Goal: Check status: Check status

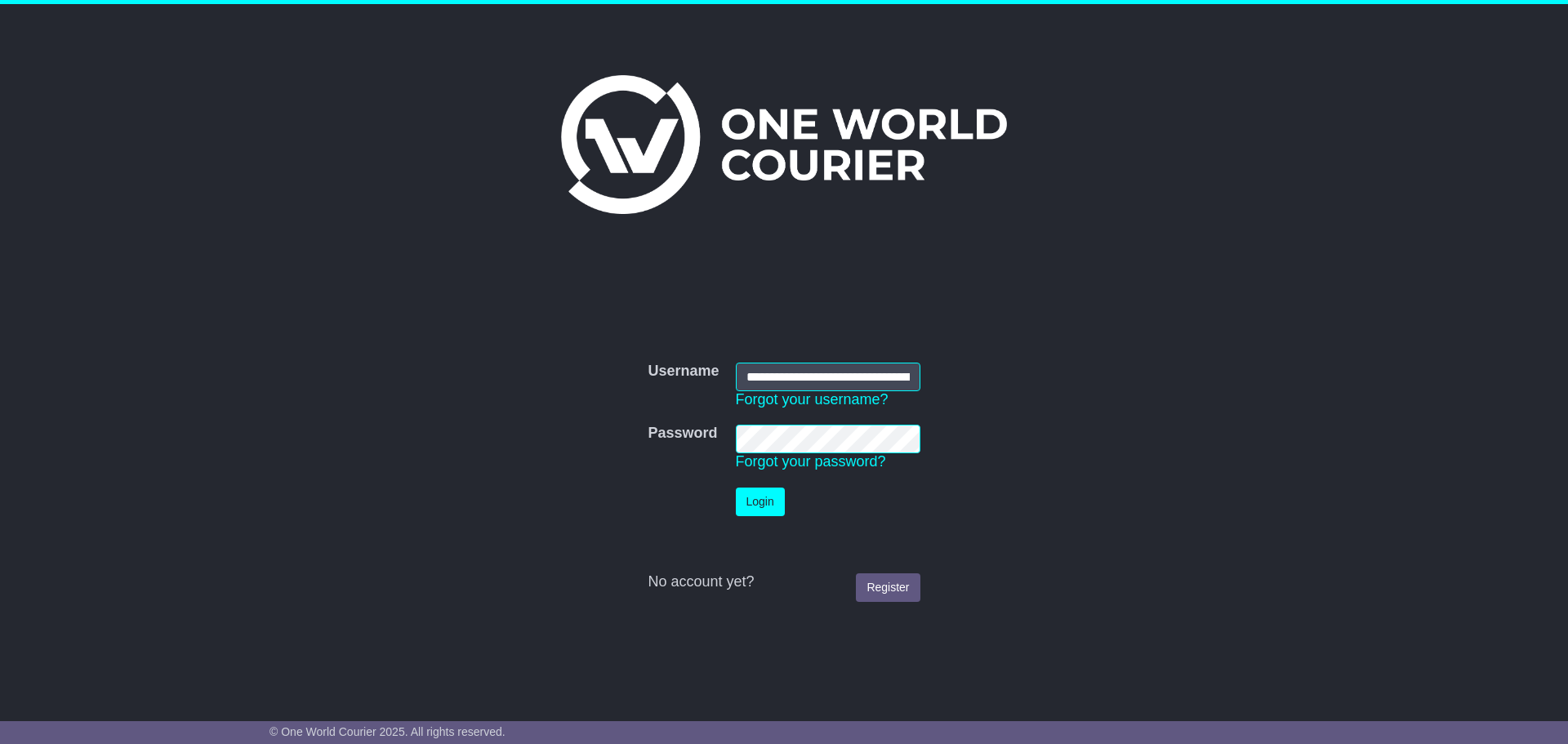
click at [759, 501] on button "Login" at bounding box center [760, 501] width 49 height 29
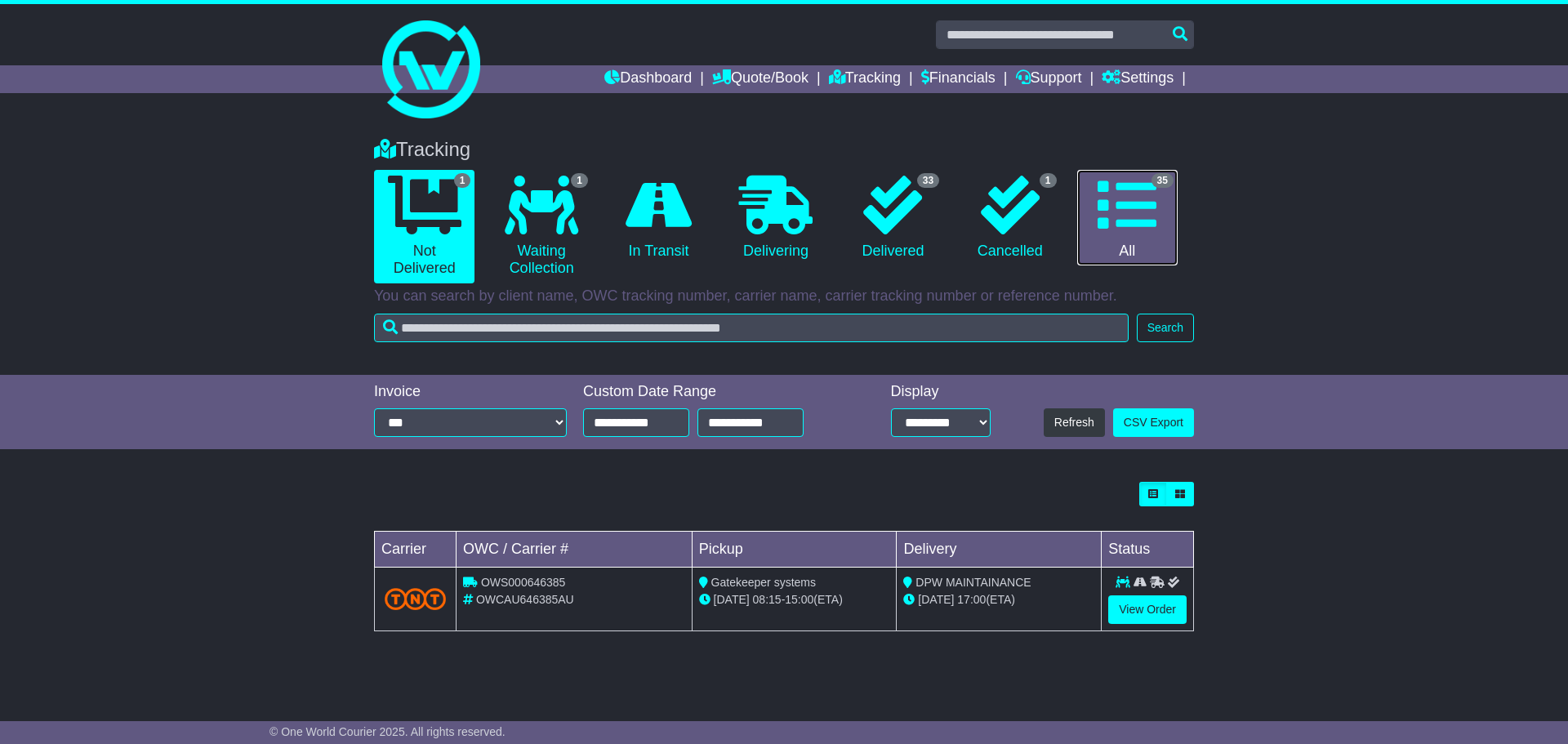
click at [1117, 207] on icon at bounding box center [1127, 205] width 59 height 59
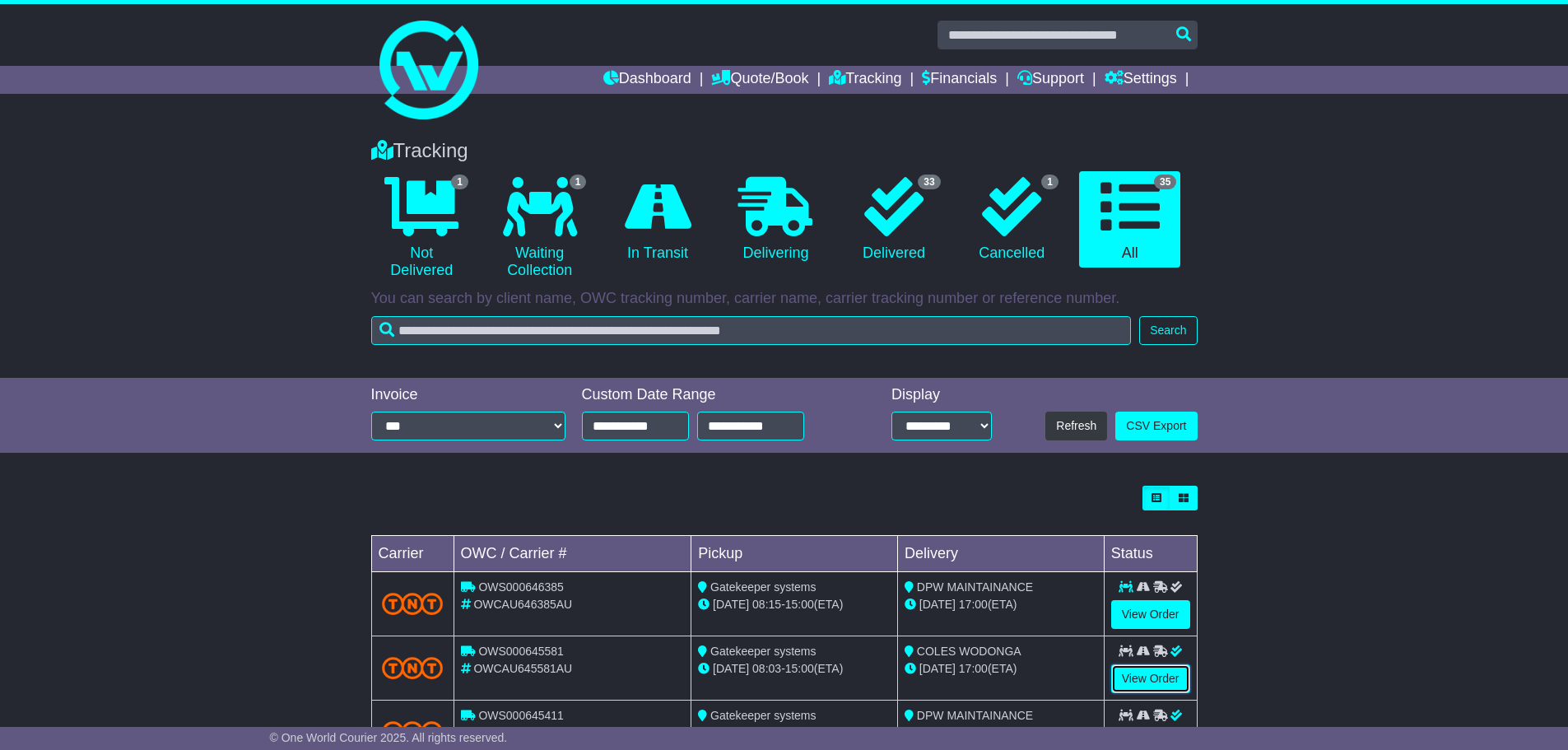
click at [1142, 668] on link "View Order" at bounding box center [1150, 678] width 79 height 29
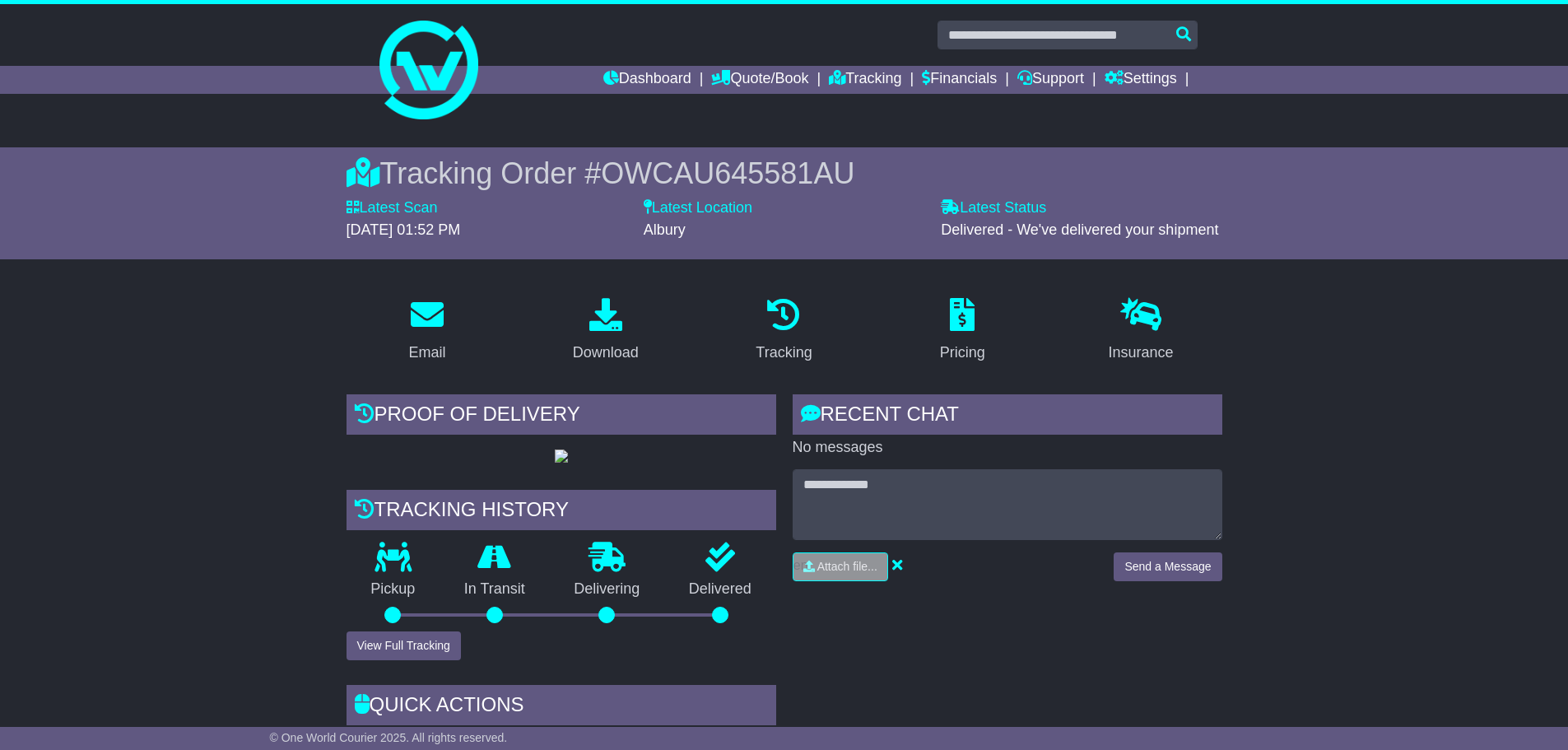
click at [597, 460] on div at bounding box center [562, 455] width 430 height 18
drag, startPoint x: 746, startPoint y: 631, endPoint x: 830, endPoint y: 631, distance: 84.0
click at [749, 632] on div "Tracking history Pickup In Transit Problem Unknown Delivering Delivered View Fu…" at bounding box center [562, 575] width 430 height 170
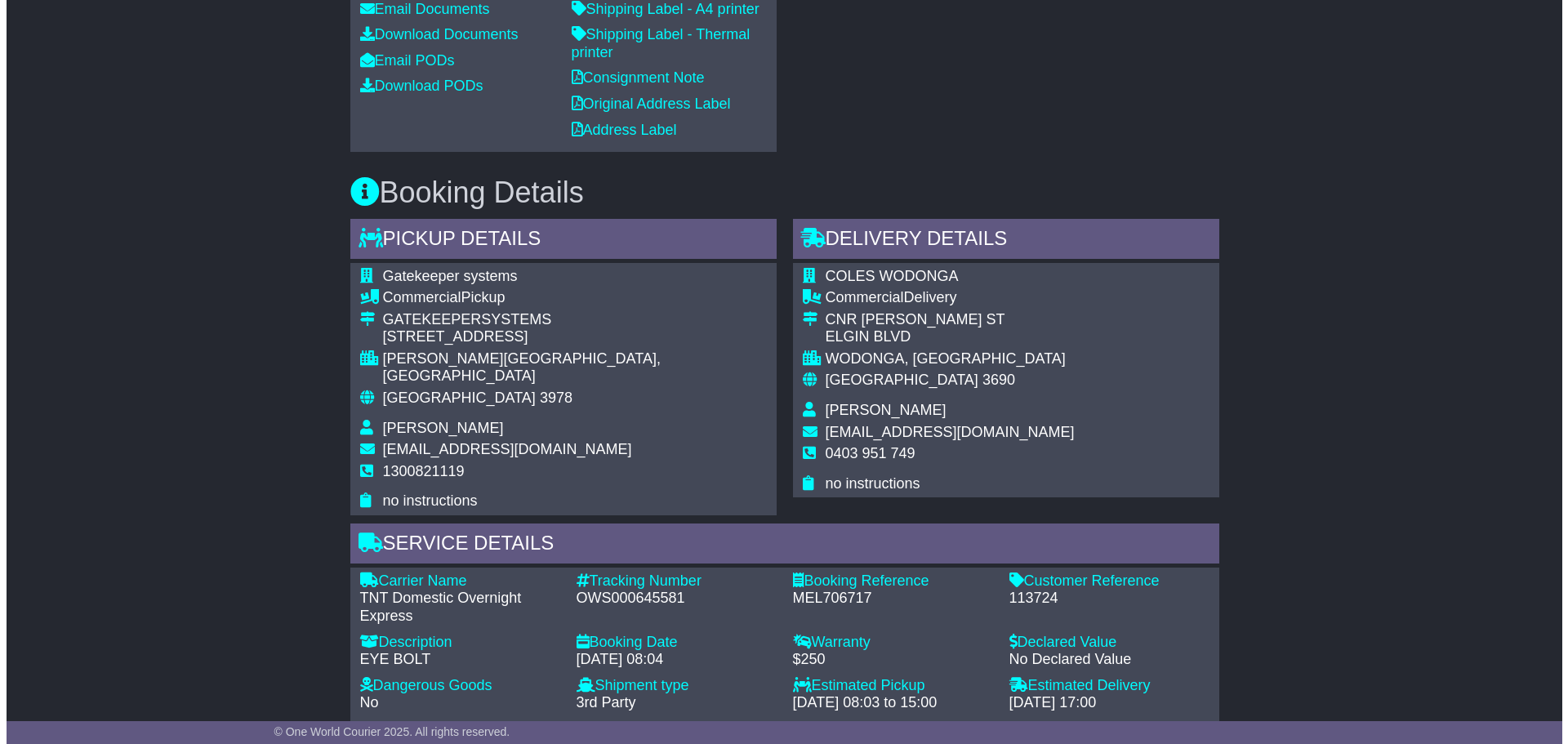
scroll to position [572, 0]
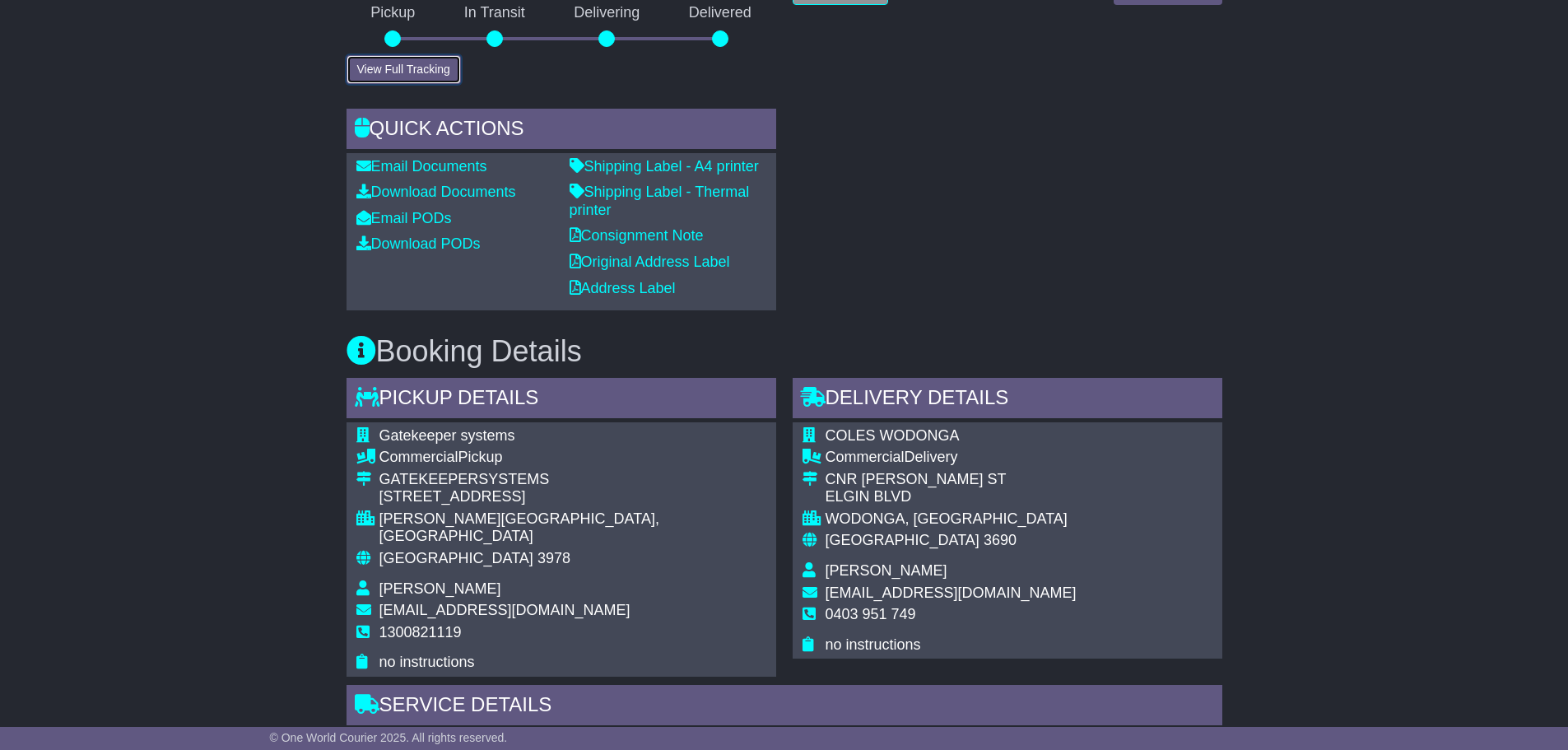
click at [411, 65] on button "View Full Tracking" at bounding box center [404, 69] width 114 height 29
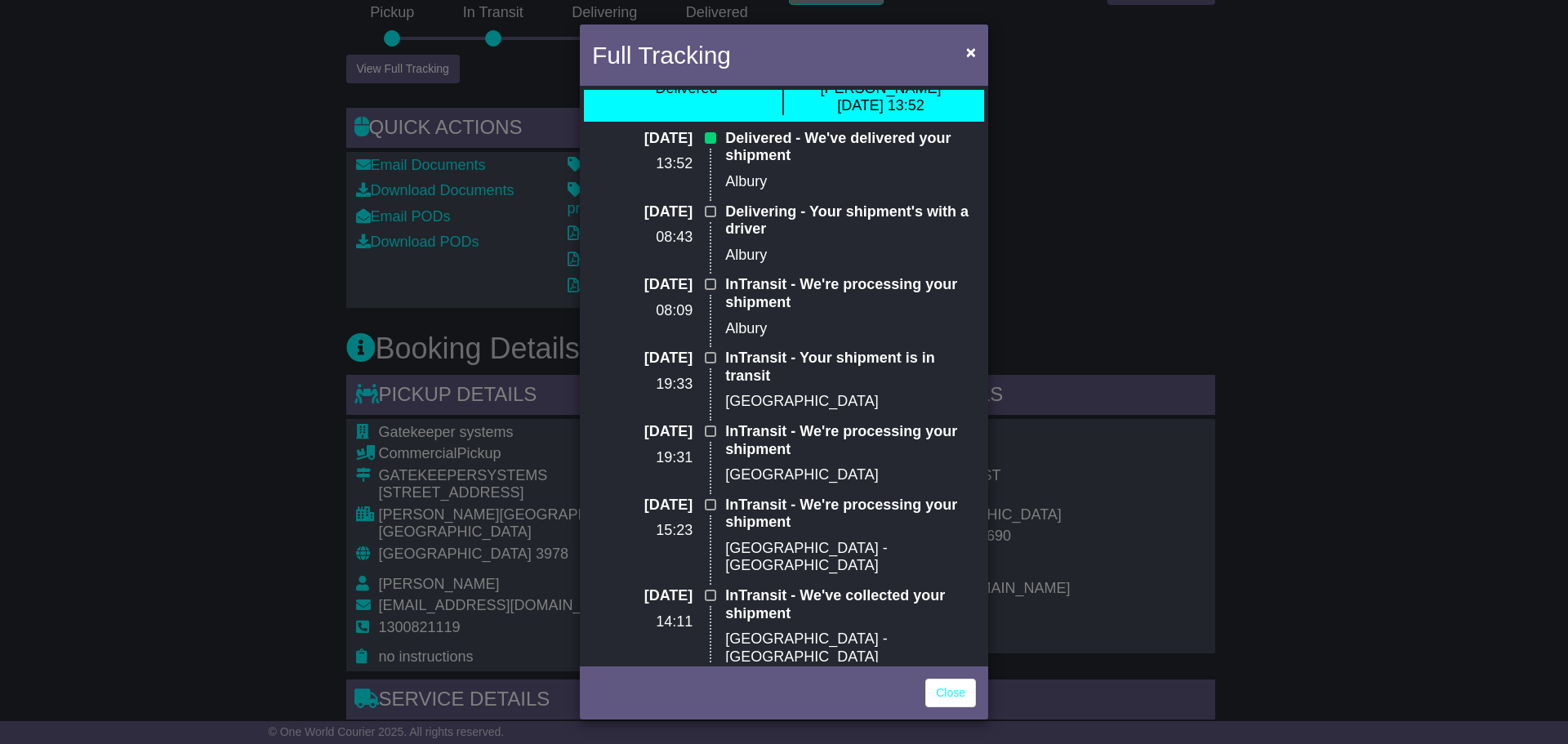
scroll to position [0, 0]
